Goal: Information Seeking & Learning: Learn about a topic

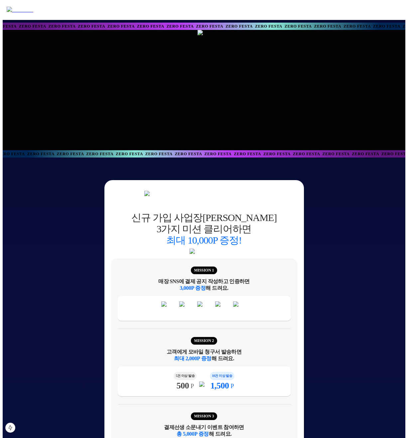
click at [376, 100] on div at bounding box center [204, 90] width 402 height 120
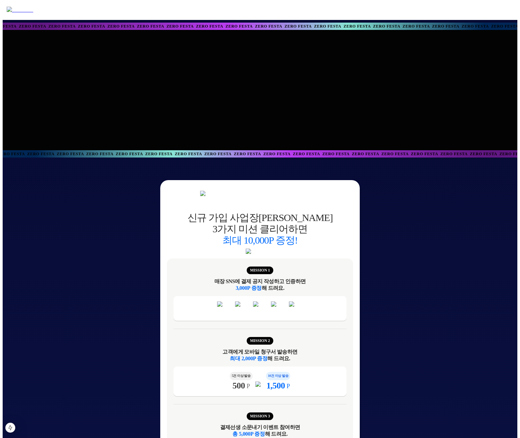
click at [411, 100] on div at bounding box center [260, 90] width 514 height 120
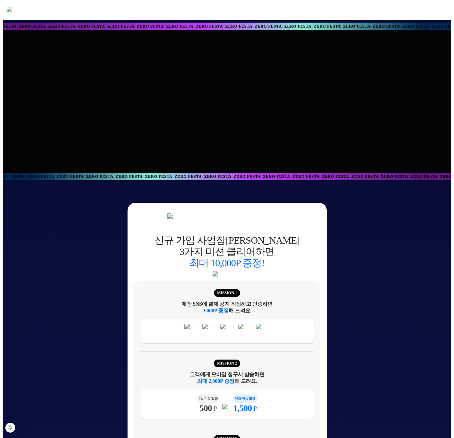
click at [338, 113] on div at bounding box center [227, 90] width 449 height 120
click at [325, 113] on div at bounding box center [227, 90] width 449 height 120
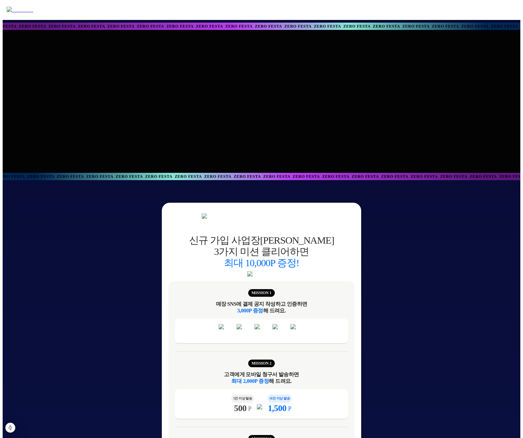
click at [353, 111] on div at bounding box center [262, 90] width 518 height 120
click at [359, 167] on div at bounding box center [262, 101] width 518 height 143
click at [406, 150] on div at bounding box center [262, 101] width 518 height 143
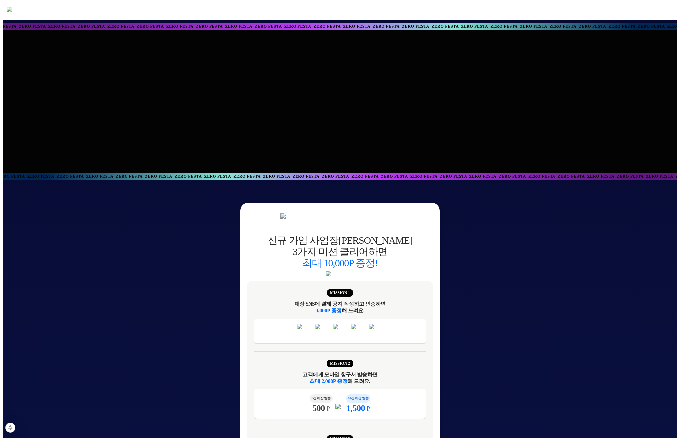
click at [411, 173] on div "ZERO FESTA ZERO FESTA ZERO FESTA ZERO FESTA ZERO FESTA ZERO FESTA ZERO FESTA ZE…" at bounding box center [340, 176] width 675 height 7
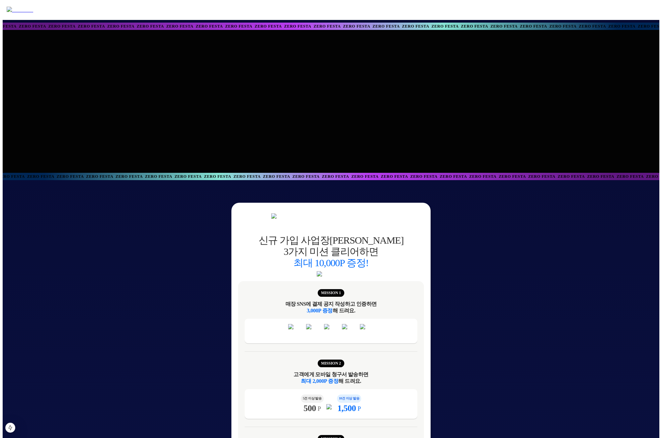
click at [411, 145] on div at bounding box center [331, 101] width 638 height 143
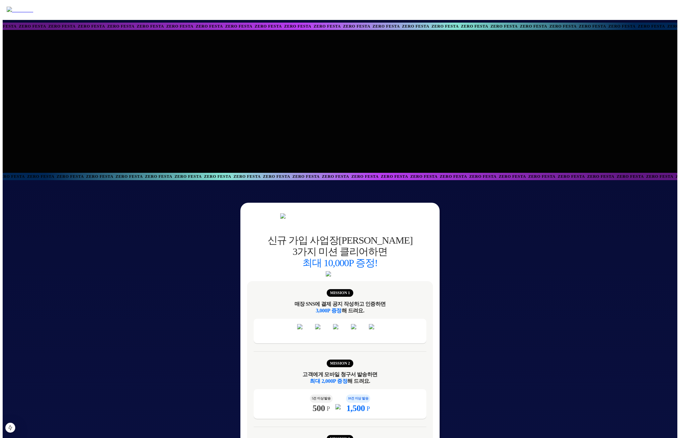
click at [411, 127] on div at bounding box center [340, 101] width 638 height 143
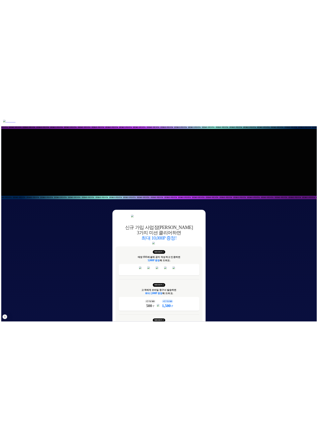
scroll to position [3, 0]
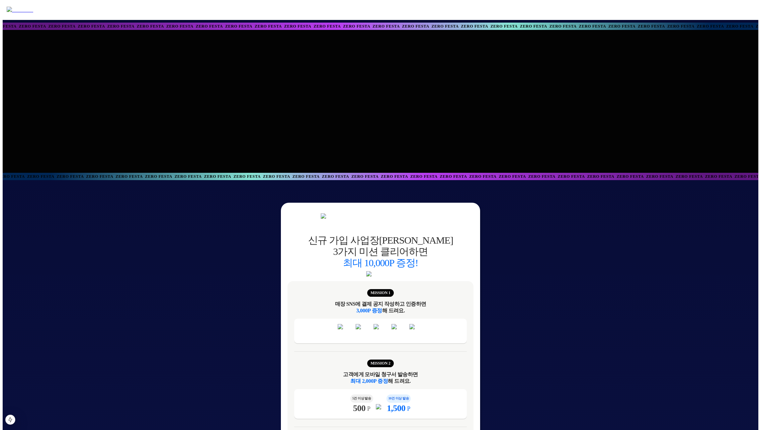
click at [689, 120] on div at bounding box center [381, 101] width 756 height 143
click at [607, 126] on div at bounding box center [381, 101] width 756 height 143
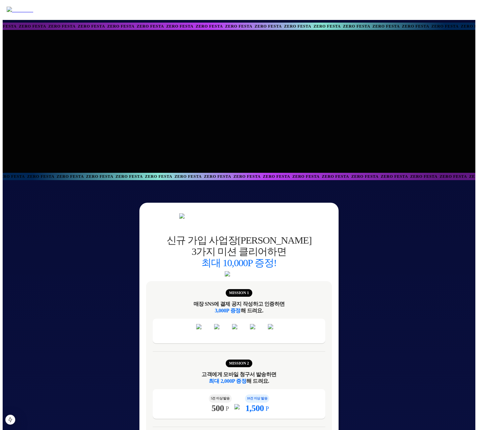
click at [472, 119] on div at bounding box center [239, 101] width 473 height 143
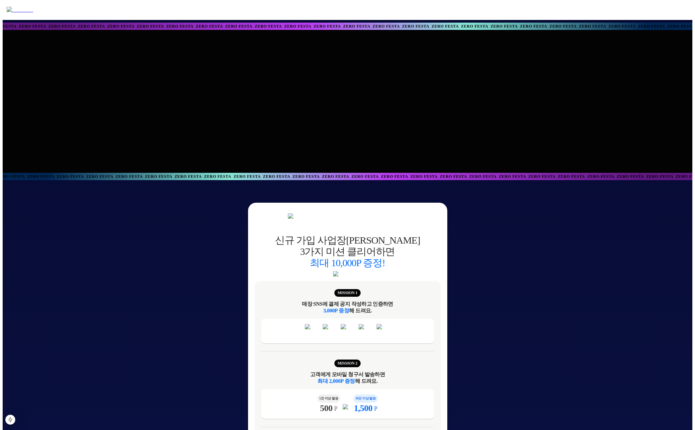
click at [615, 133] on div at bounding box center [348, 101] width 690 height 143
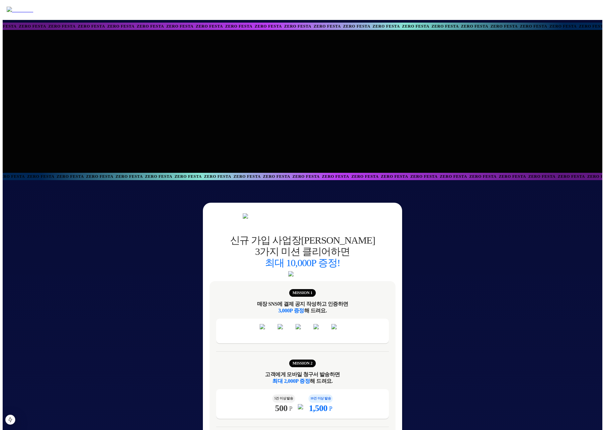
click at [600, 105] on div at bounding box center [303, 101] width 600 height 143
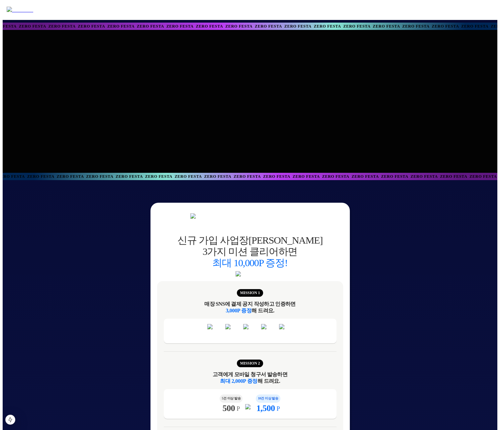
click at [484, 106] on div at bounding box center [250, 101] width 495 height 143
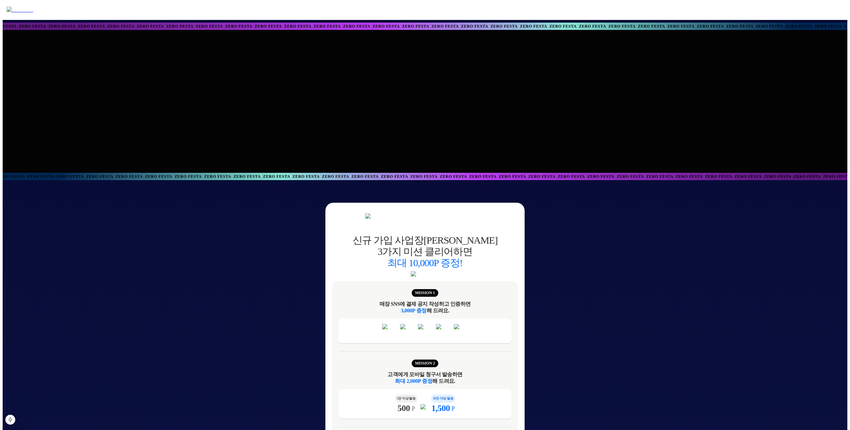
click at [641, 120] on div at bounding box center [425, 101] width 638 height 143
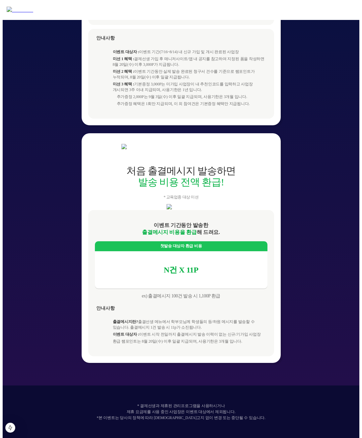
scroll to position [710, 0]
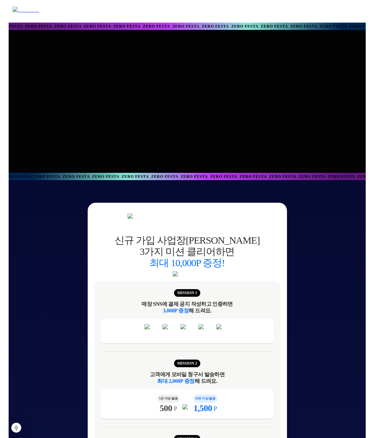
scroll to position [38, 0]
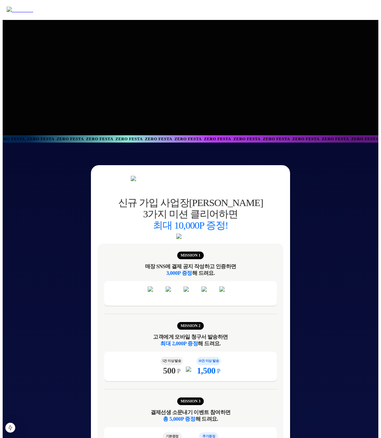
drag, startPoint x: 381, startPoint y: 41, endPoint x: 258, endPoint y: 56, distance: 124.1
click at [258, 56] on div at bounding box center [191, 63] width 638 height 143
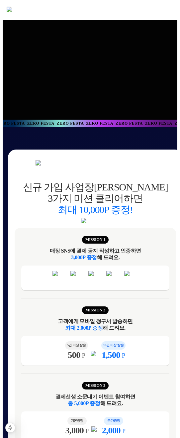
scroll to position [0, 0]
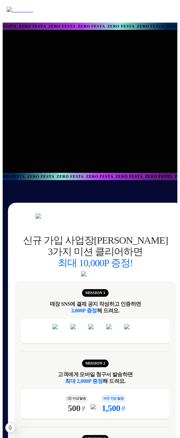
click at [146, 144] on div at bounding box center [90, 101] width 638 height 143
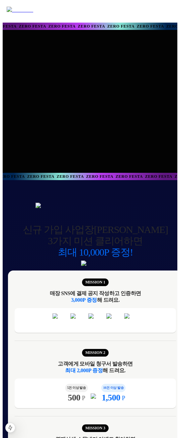
click at [59, 240] on div "신규 가입 사업장이 3가지 미션 클리어하면 최대 10,000P 증정!" at bounding box center [95, 241] width 145 height 34
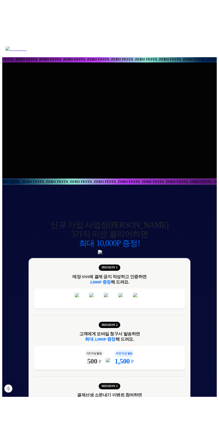
scroll to position [68, 0]
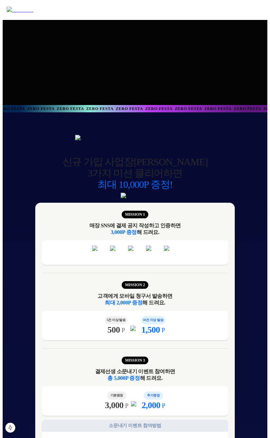
click at [149, 199] on img at bounding box center [135, 196] width 29 height 6
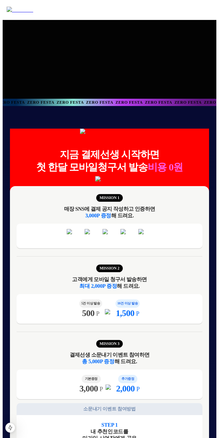
scroll to position [0, 0]
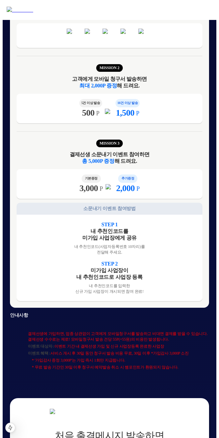
scroll to position [302, 0]
